Goal: Task Accomplishment & Management: Complete application form

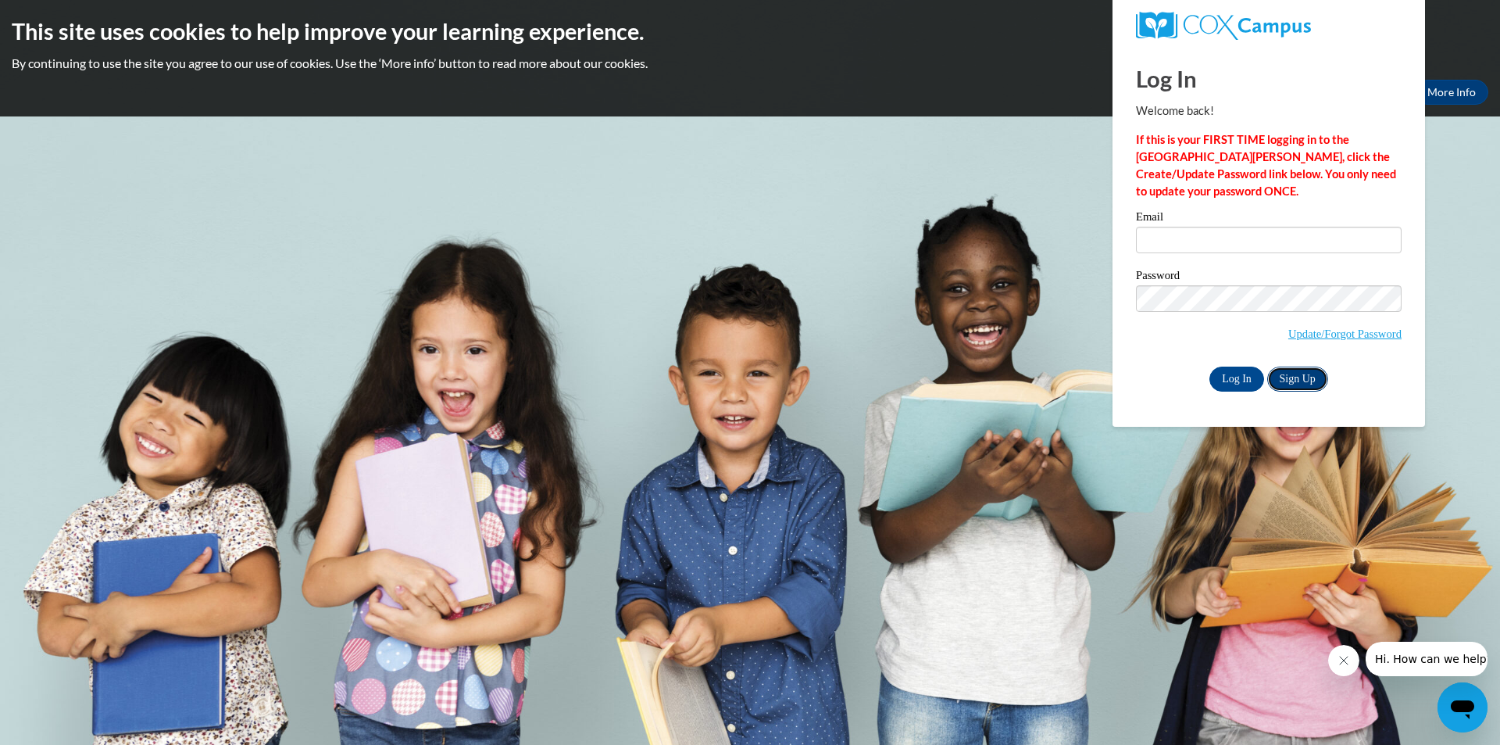
click at [1285, 376] on link "Sign Up" at bounding box center [1297, 378] width 61 height 25
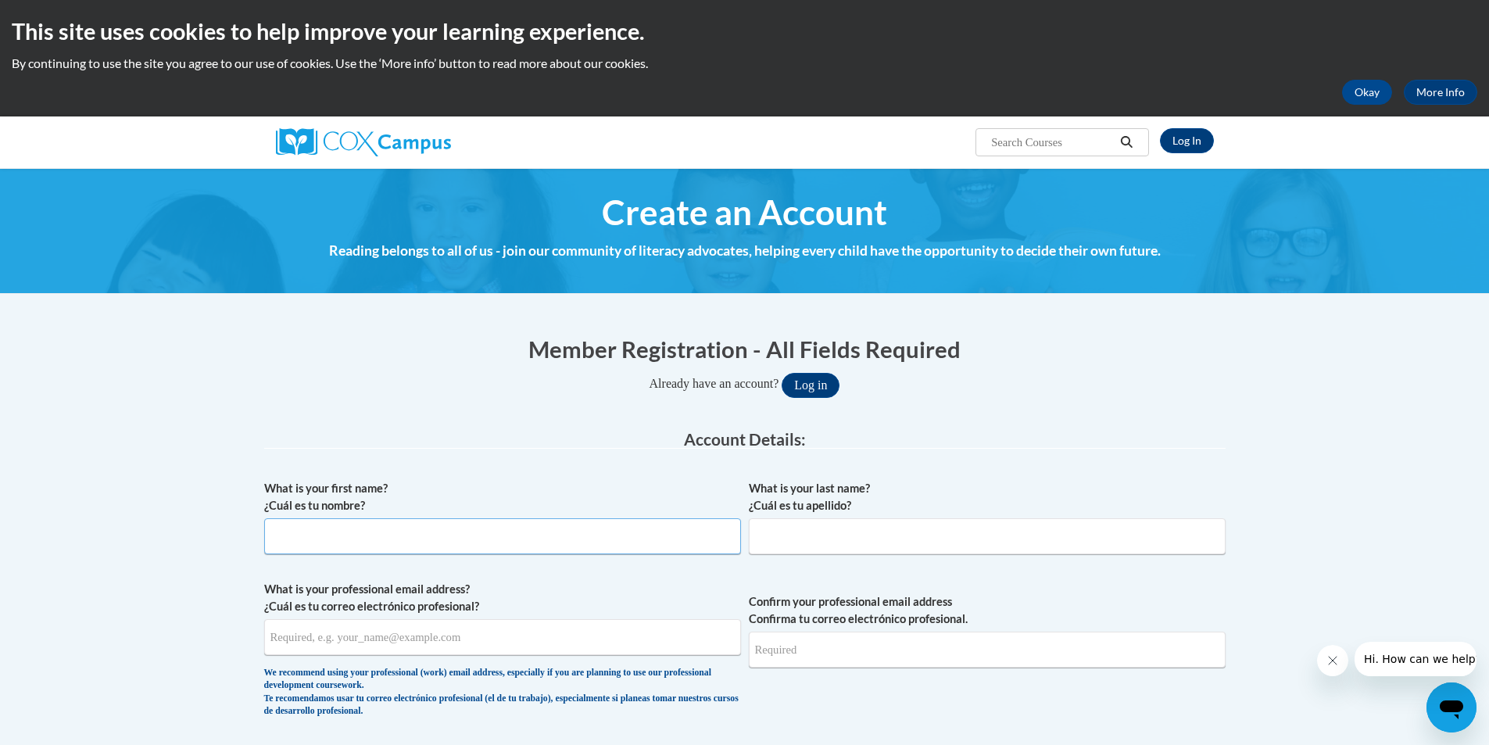
click at [528, 529] on input "What is your first name? ¿Cuál es tu nombre?" at bounding box center [502, 536] width 477 height 36
type input "Mckenna"
type input "Beck"
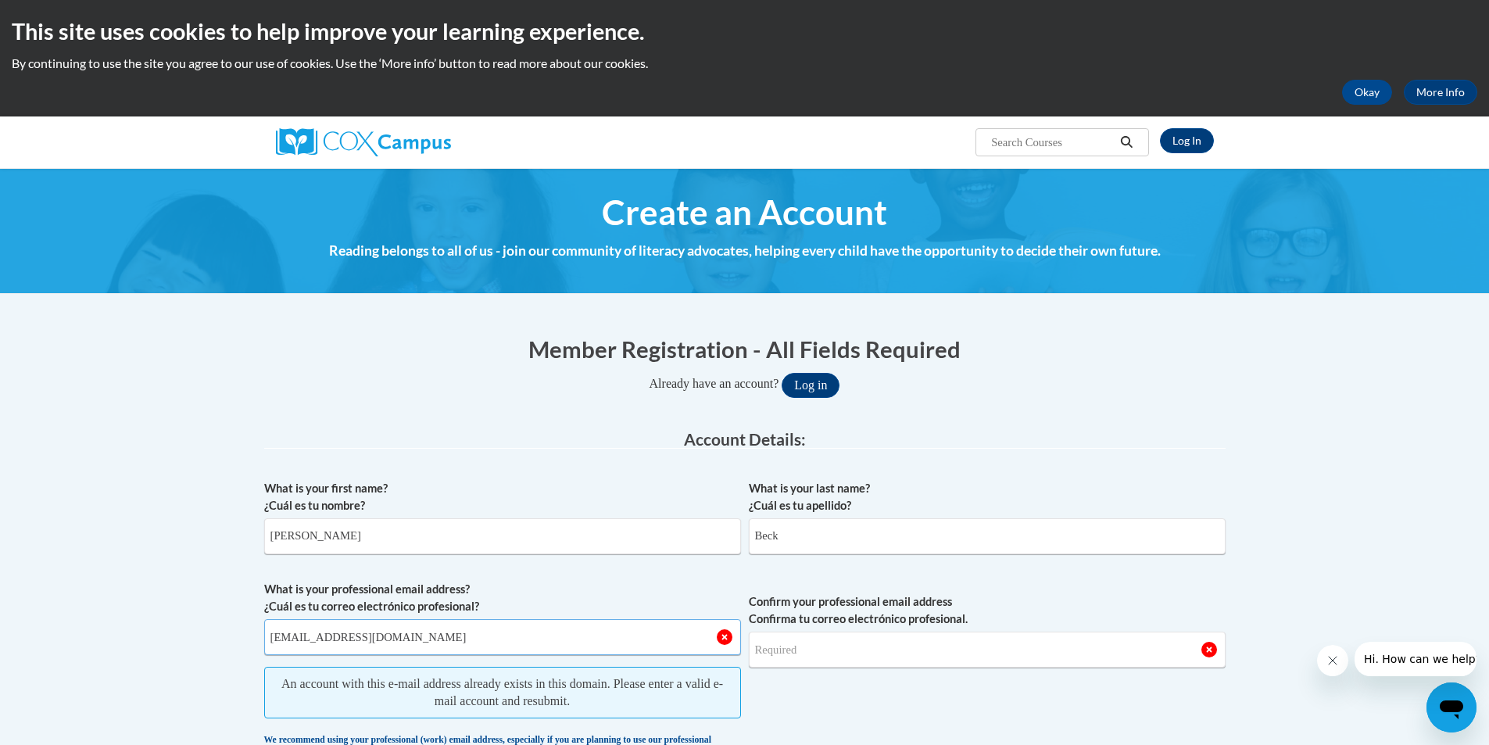
type input "MAllen7046@stu.southernregional.edu"
click at [923, 659] on input "Confirm your professional email address Confirma tu correo electrónico profesio…" at bounding box center [987, 649] width 477 height 36
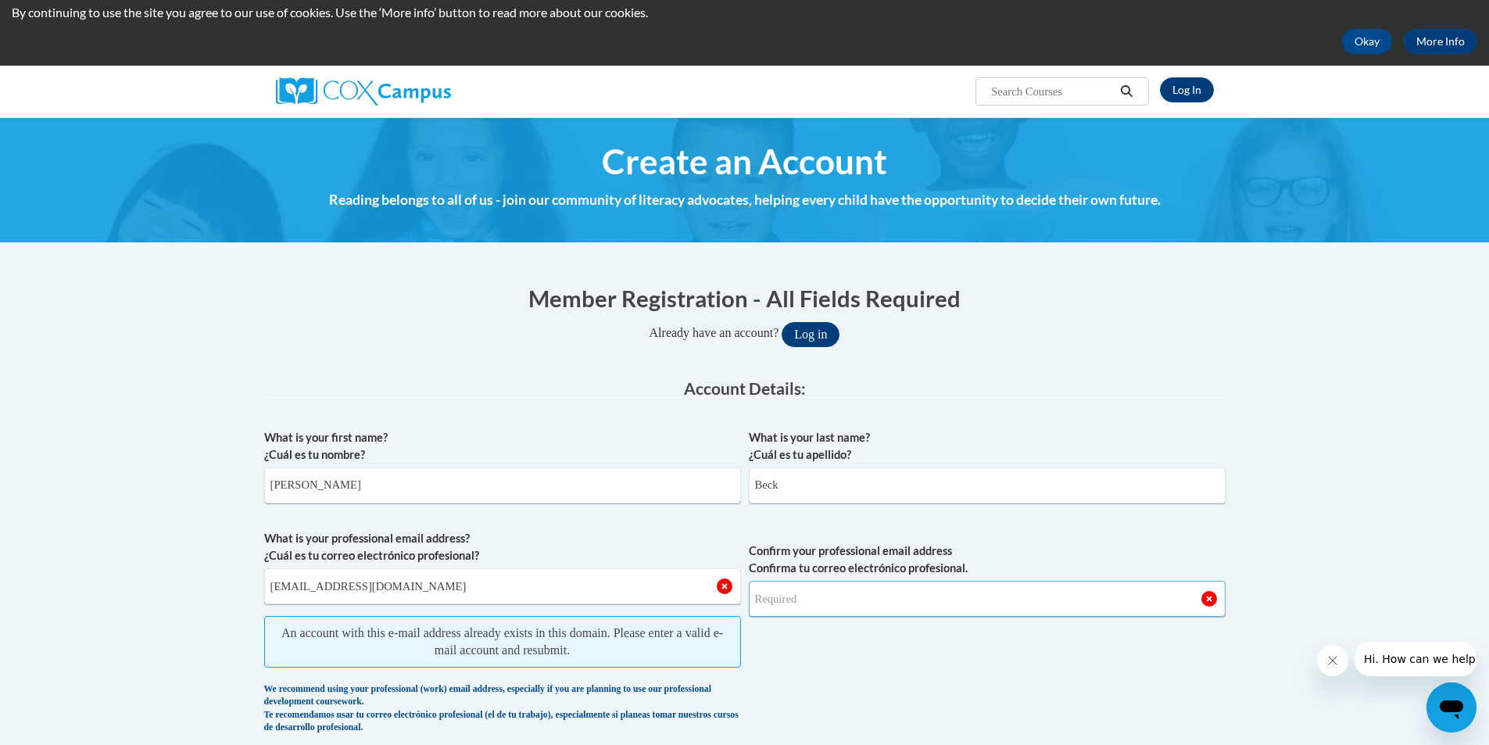
scroll to position [78, 0]
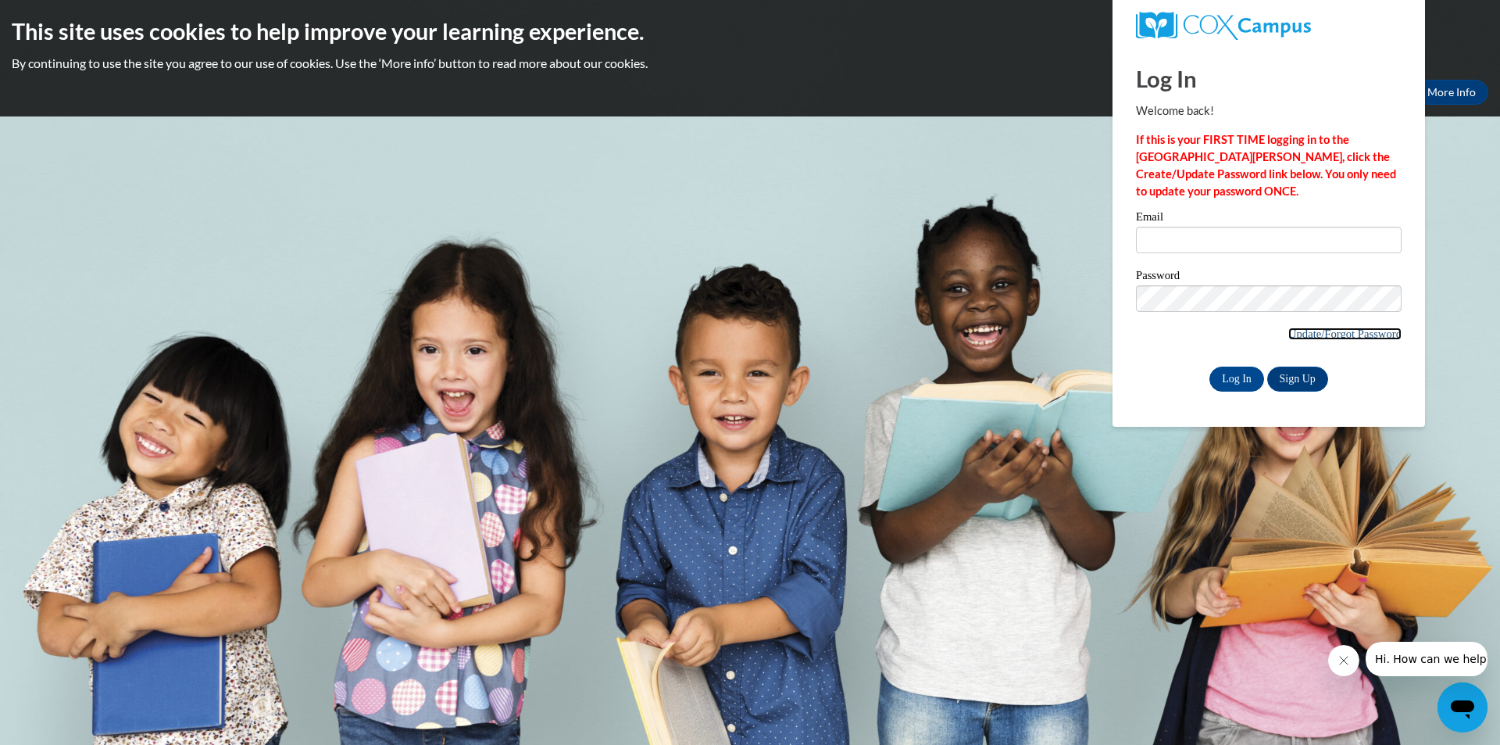
click at [1338, 335] on link "Update/Forgot Password" at bounding box center [1344, 333] width 113 height 13
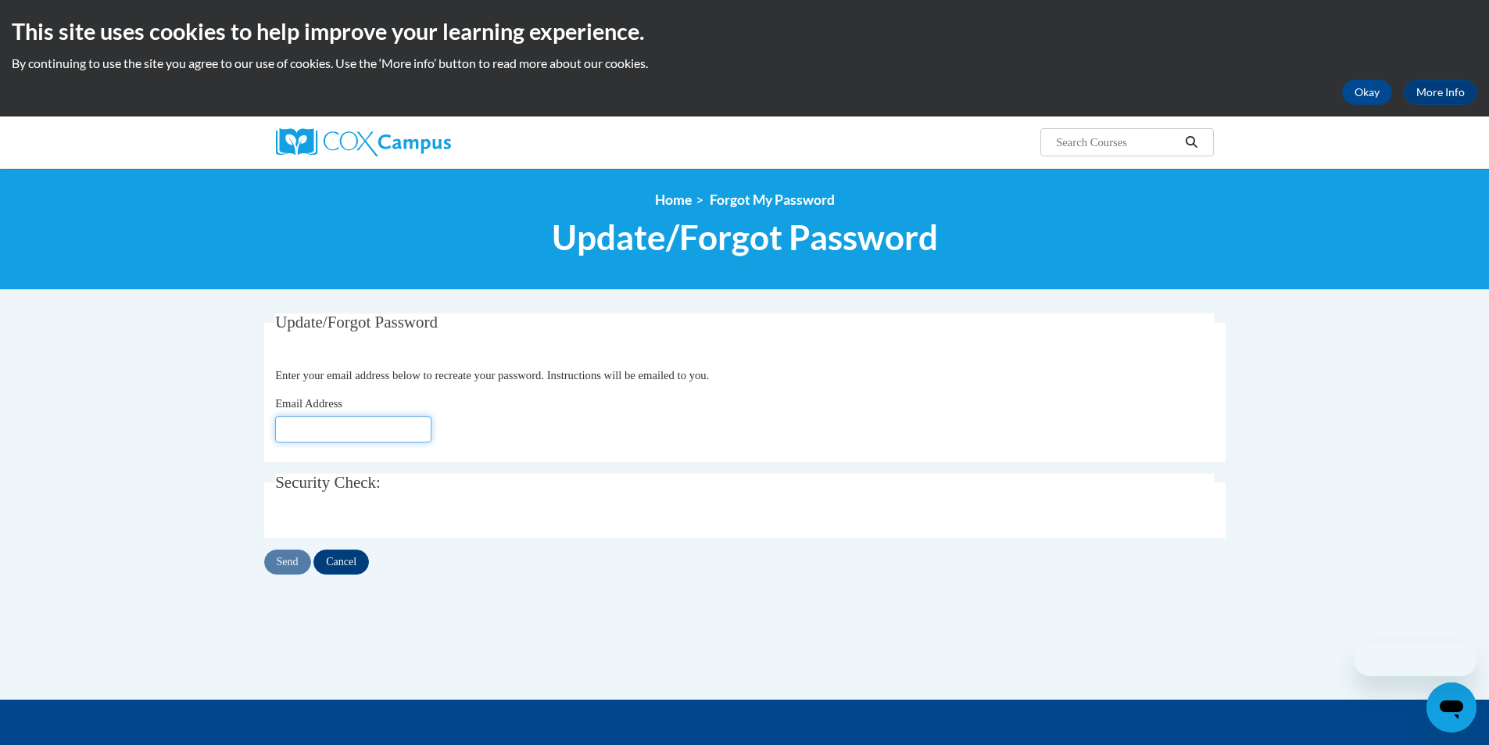
click at [383, 424] on input "Email Address" at bounding box center [353, 429] width 156 height 27
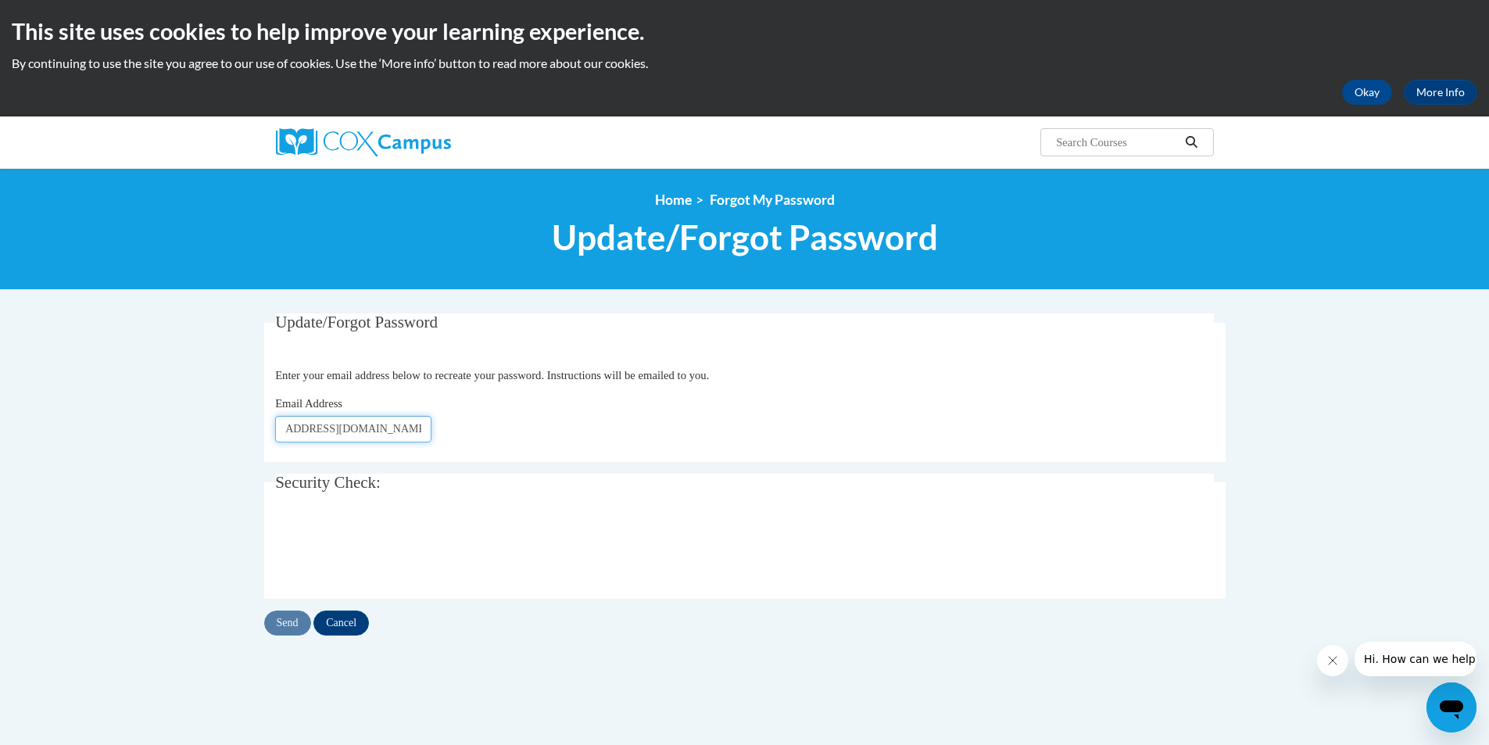
scroll to position [0, 50]
type input "MAllen7046@stu.southernregional.edu"
click at [291, 619] on input "Send" at bounding box center [287, 622] width 47 height 25
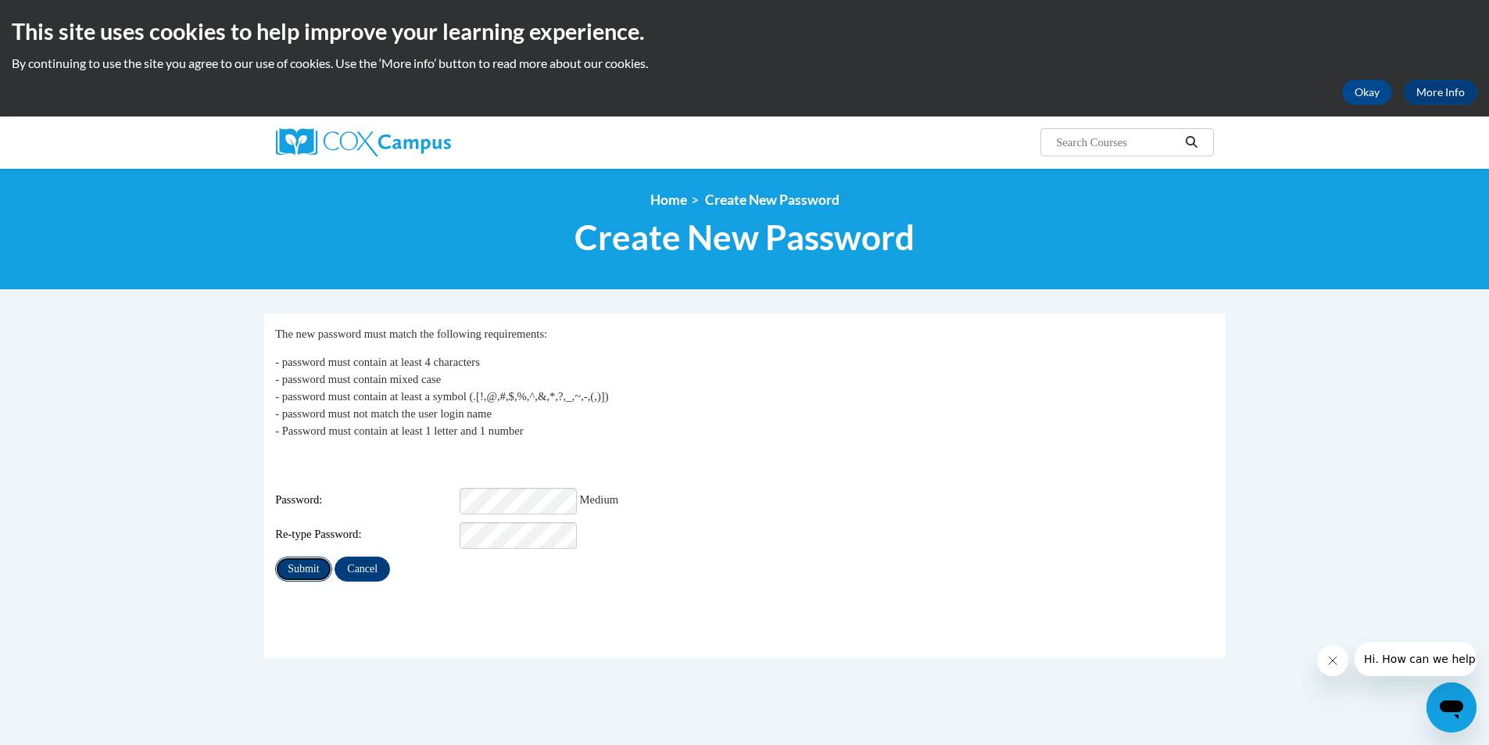
click at [302, 556] on input "Submit" at bounding box center [303, 568] width 56 height 25
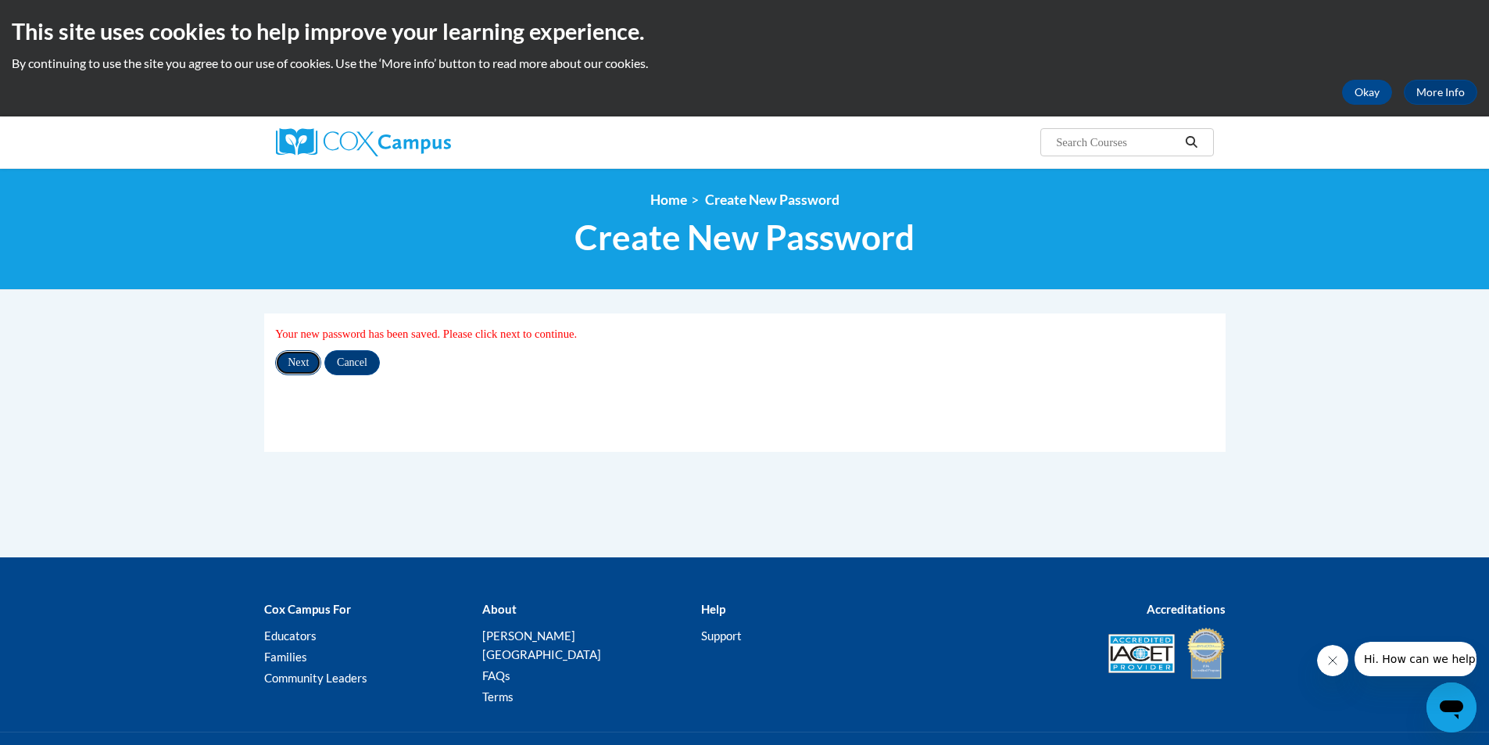
click at [288, 365] on input "Next" at bounding box center [298, 362] width 46 height 25
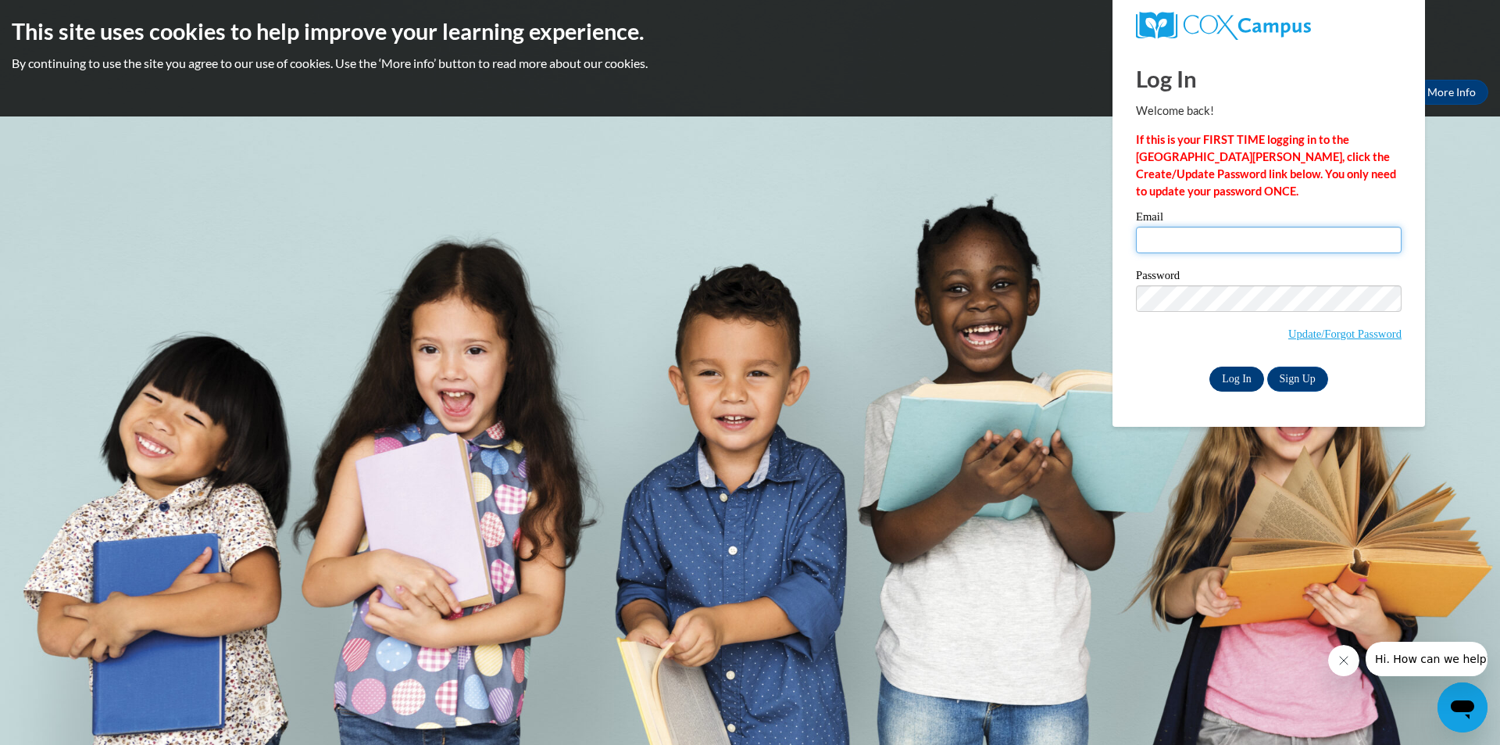
type input "mallen7046@stu.southernregional.edu"
click at [1251, 379] on input "Log In" at bounding box center [1237, 378] width 55 height 25
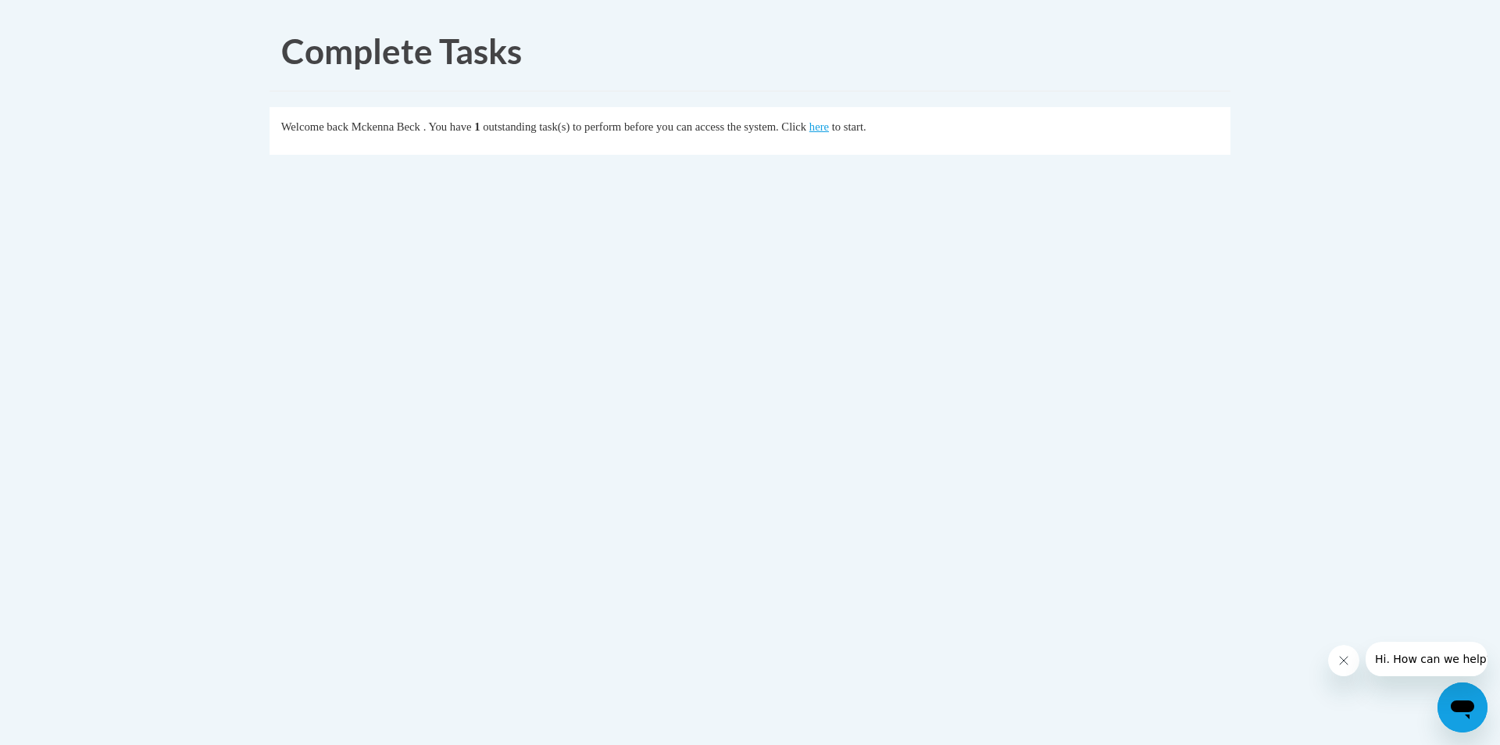
click at [502, 135] on div "Welcome back Mckenna Beck . You have 1 outstanding task(s) to perform before yo…" at bounding box center [750, 126] width 938 height 17
click at [829, 127] on link "here" at bounding box center [819, 126] width 20 height 13
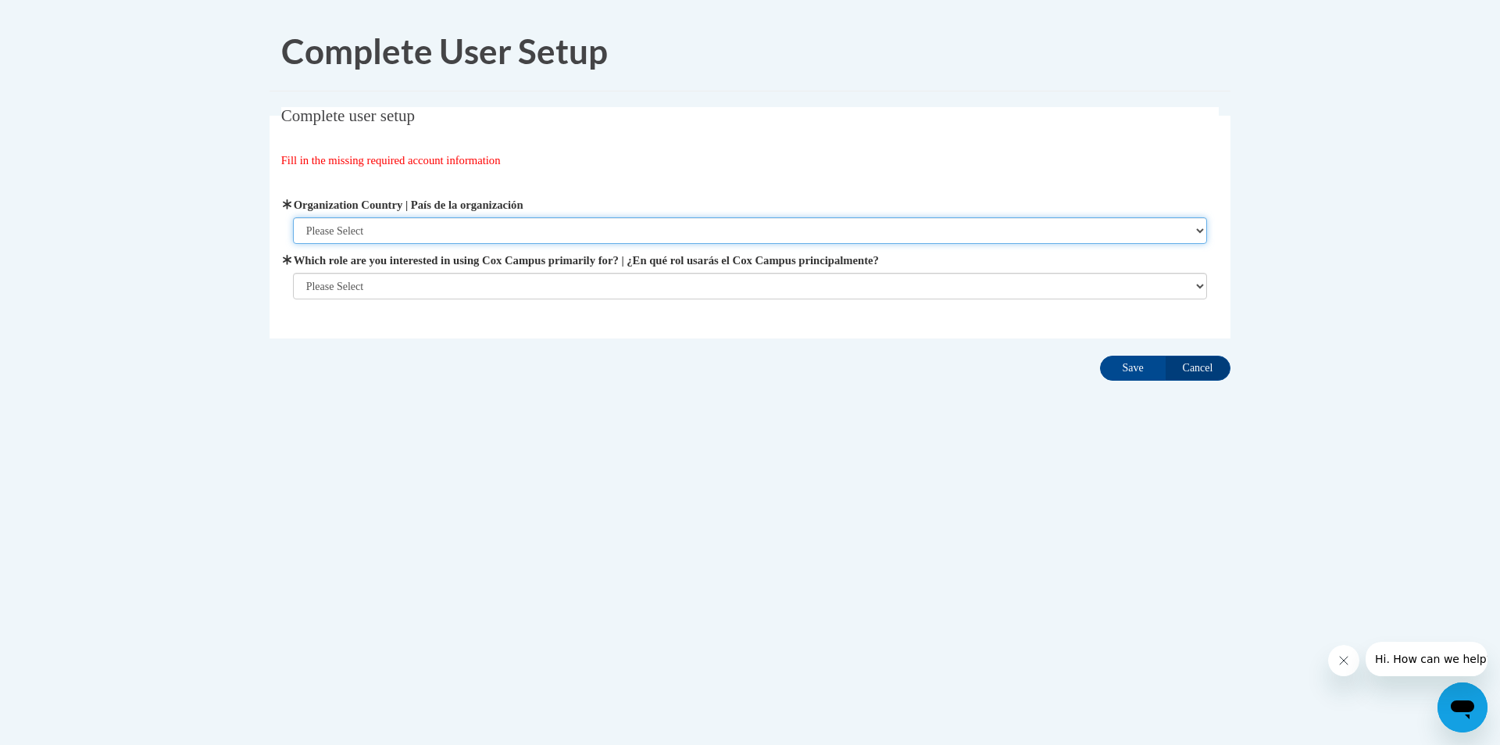
click at [573, 231] on select "Please Select United States | Estados Unidos Outside of the United States | Fue…" at bounding box center [750, 230] width 915 height 27
select select "ad49bcad-a171-4b2e-b99c-48b446064914"
click at [293, 217] on select "Please Select United States | Estados Unidos Outside of the United States | Fue…" at bounding box center [750, 230] width 915 height 27
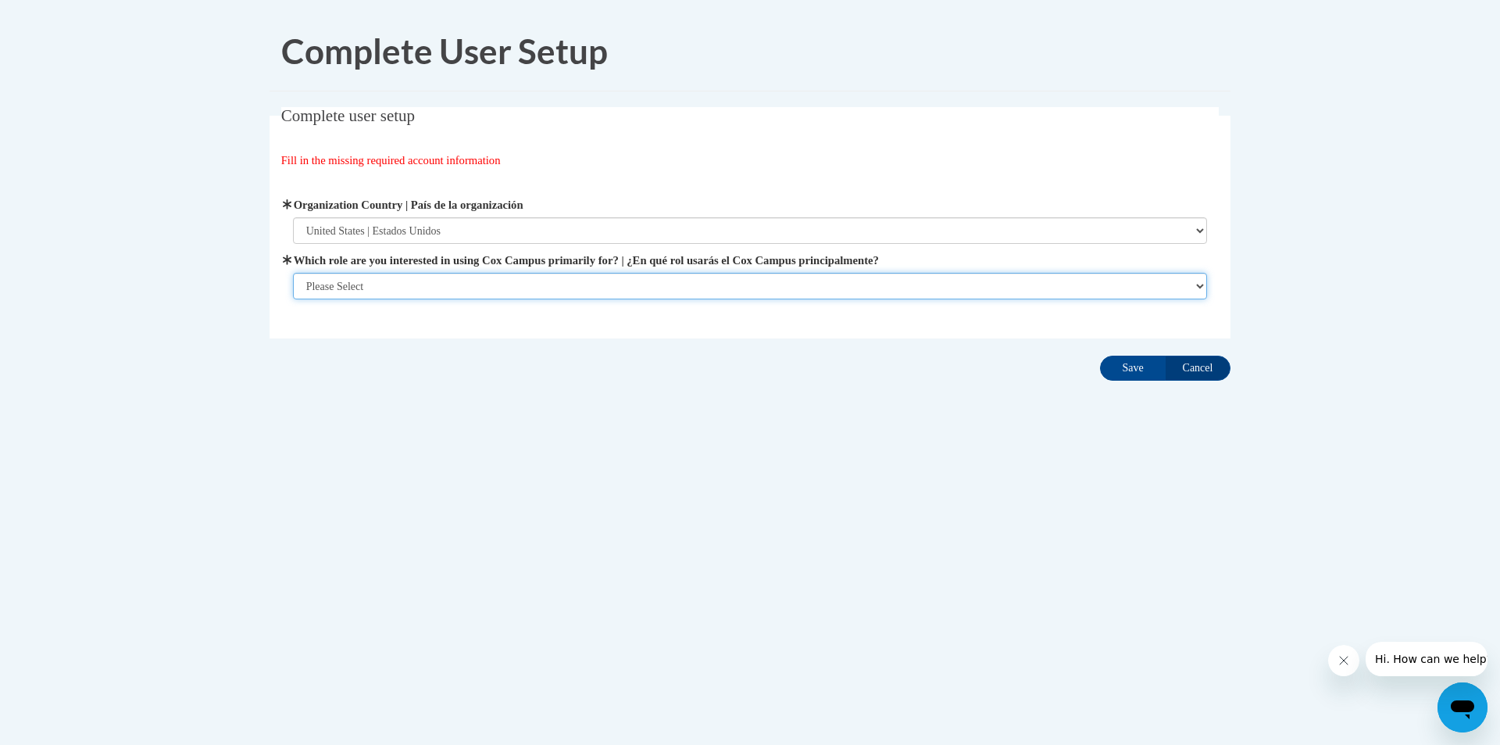
click at [529, 294] on select "Please Select College/University | Colegio/Universidad Community/Nonprofit Part…" at bounding box center [750, 286] width 915 height 27
select select "5a18ea06-2b54-4451-96f2-d152daf9eac5"
click at [293, 299] on select "Please Select College/University | Colegio/Universidad Community/Nonprofit Part…" at bounding box center [750, 286] width 915 height 27
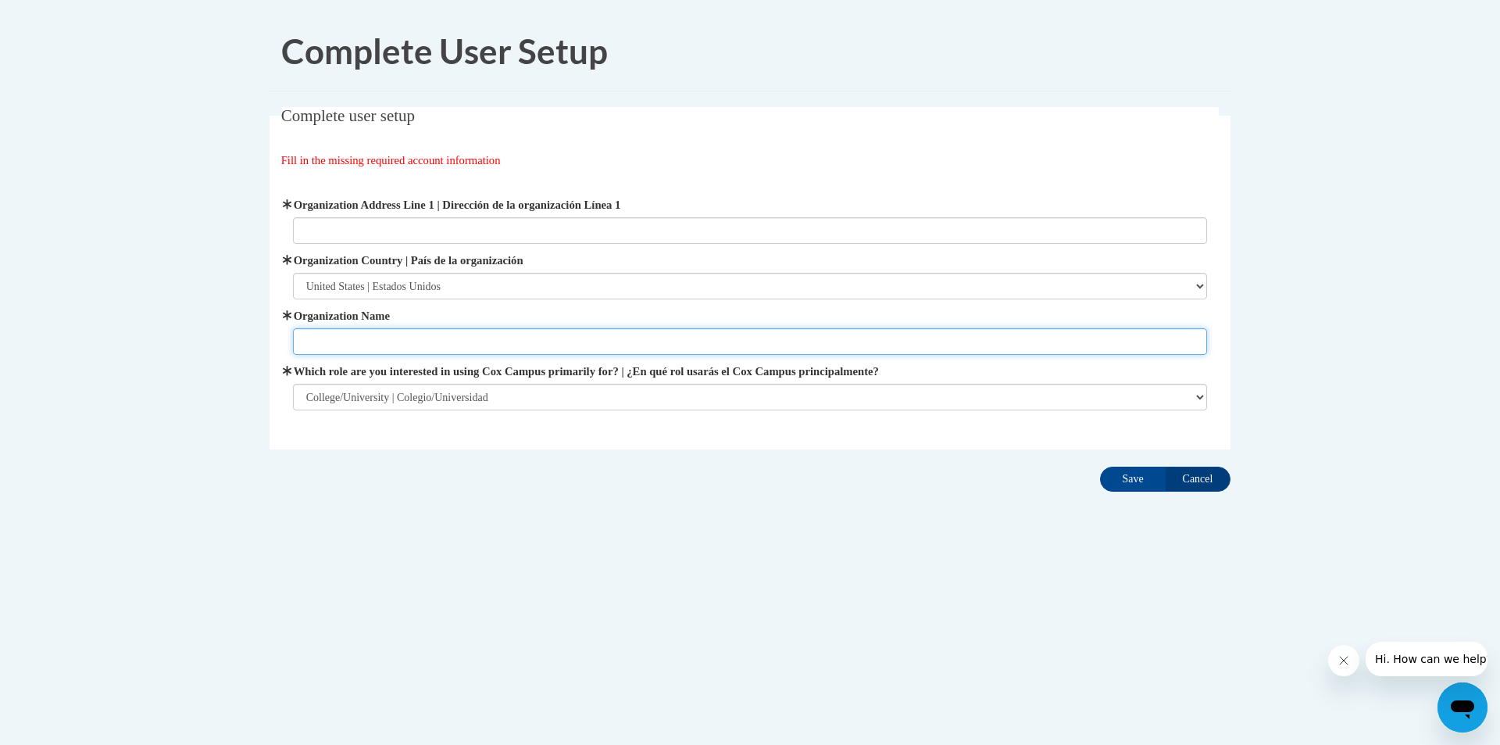
click at [484, 341] on input "Organization Name" at bounding box center [750, 341] width 915 height 27
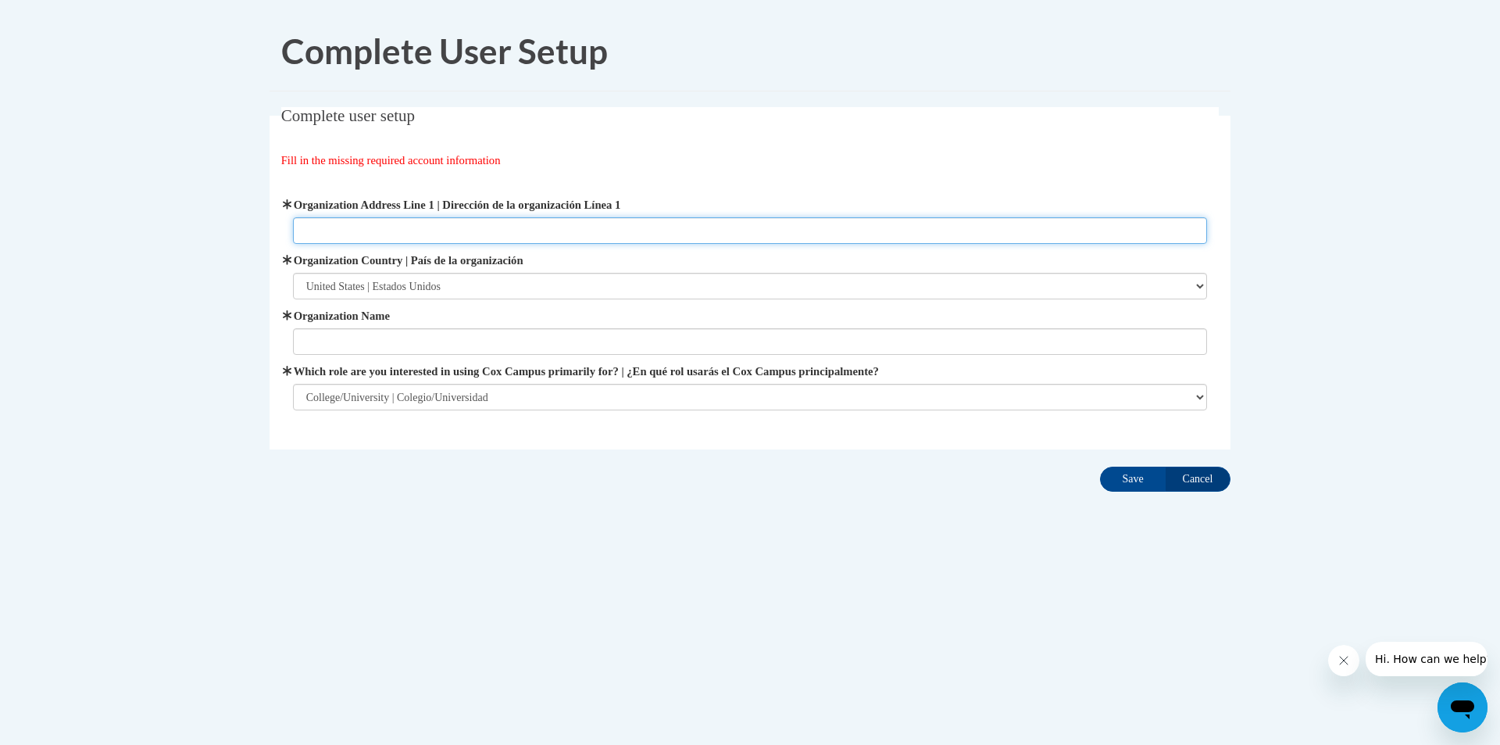
click at [464, 238] on input "Organization Address Line 1 | Dirección de la organización Línea 1" at bounding box center [750, 230] width 915 height 27
type input "800 N Veterans Pkwy Moultrie, GA 31768"
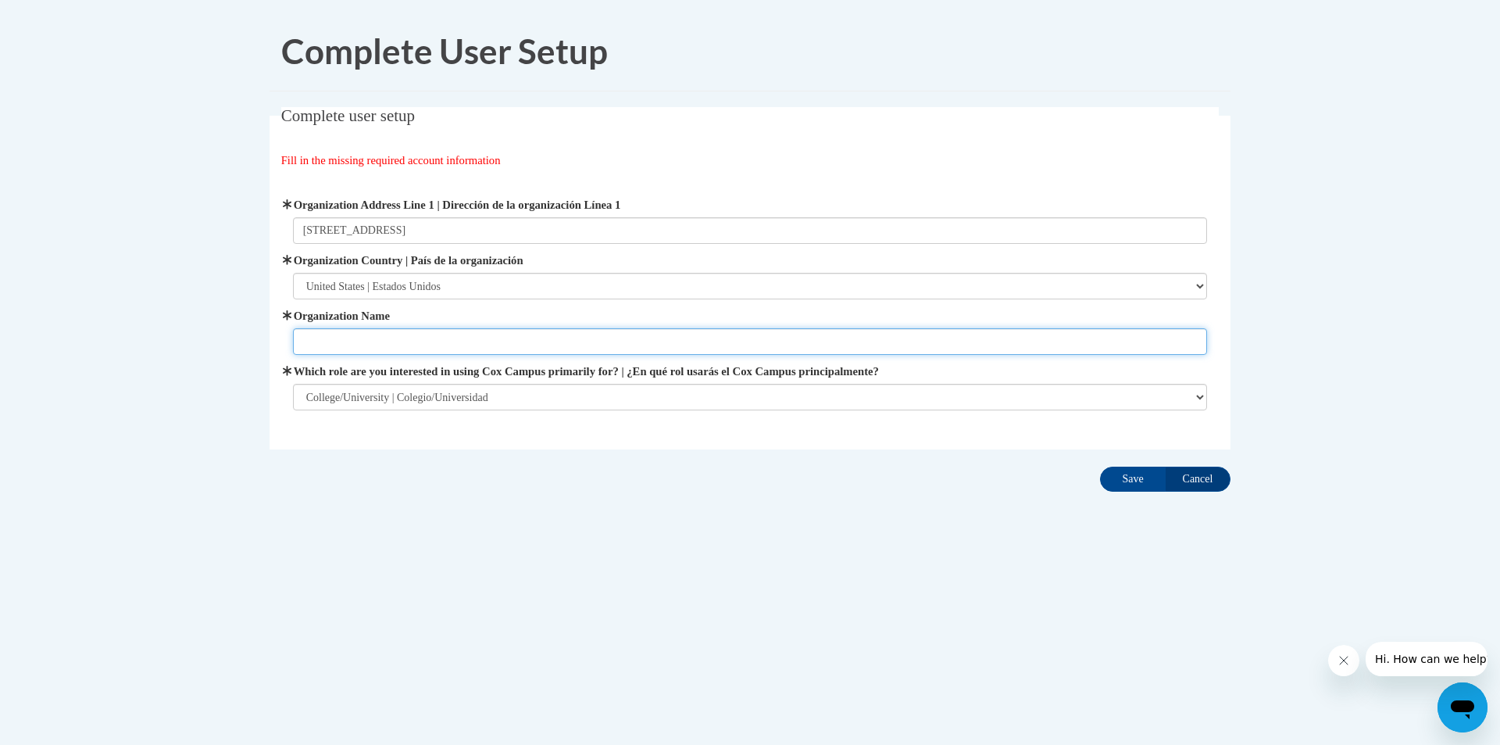
click at [562, 335] on input "Organization Name" at bounding box center [750, 341] width 915 height 27
type input "Southern Regional Technical College"
click at [1106, 480] on input "Save" at bounding box center [1133, 478] width 66 height 25
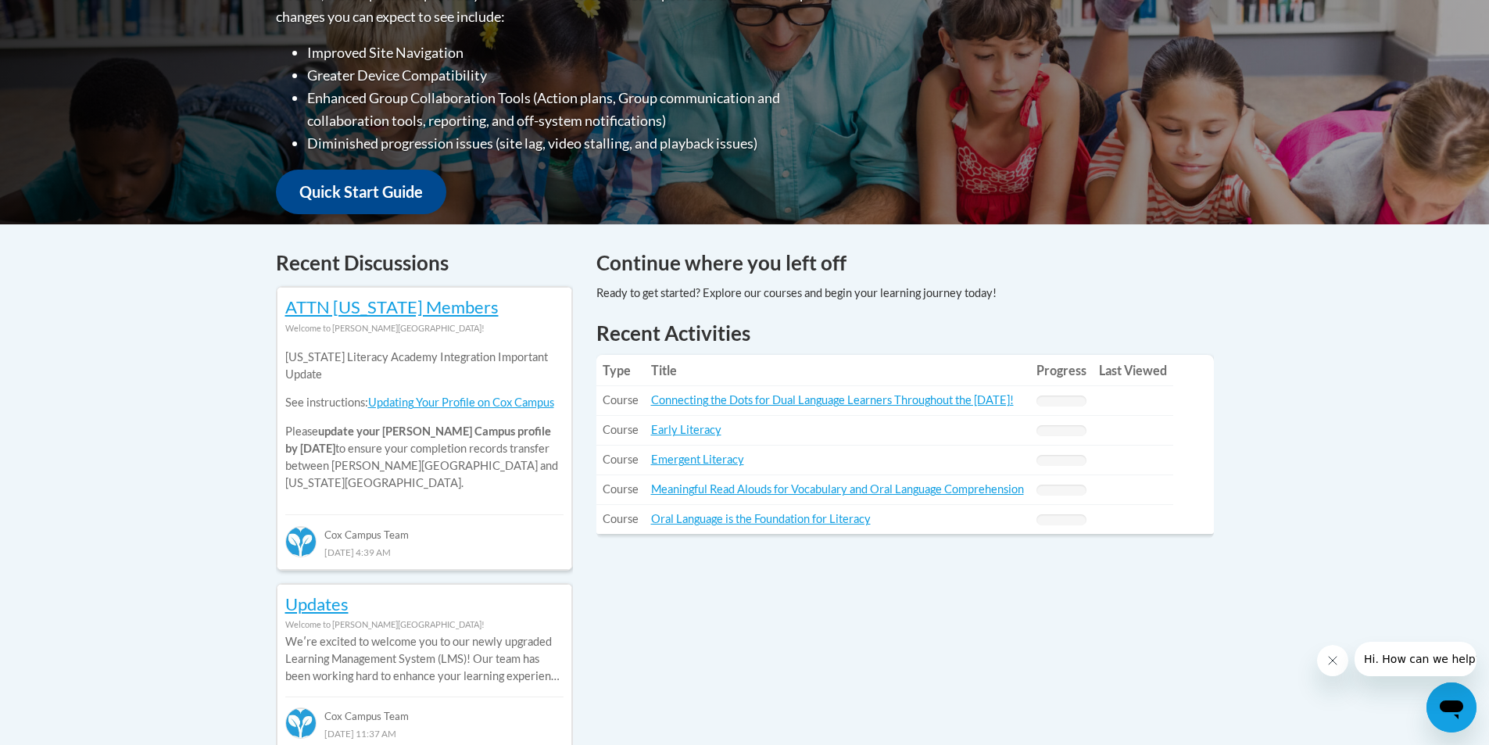
scroll to position [234, 0]
